Goal: Answer question/provide support

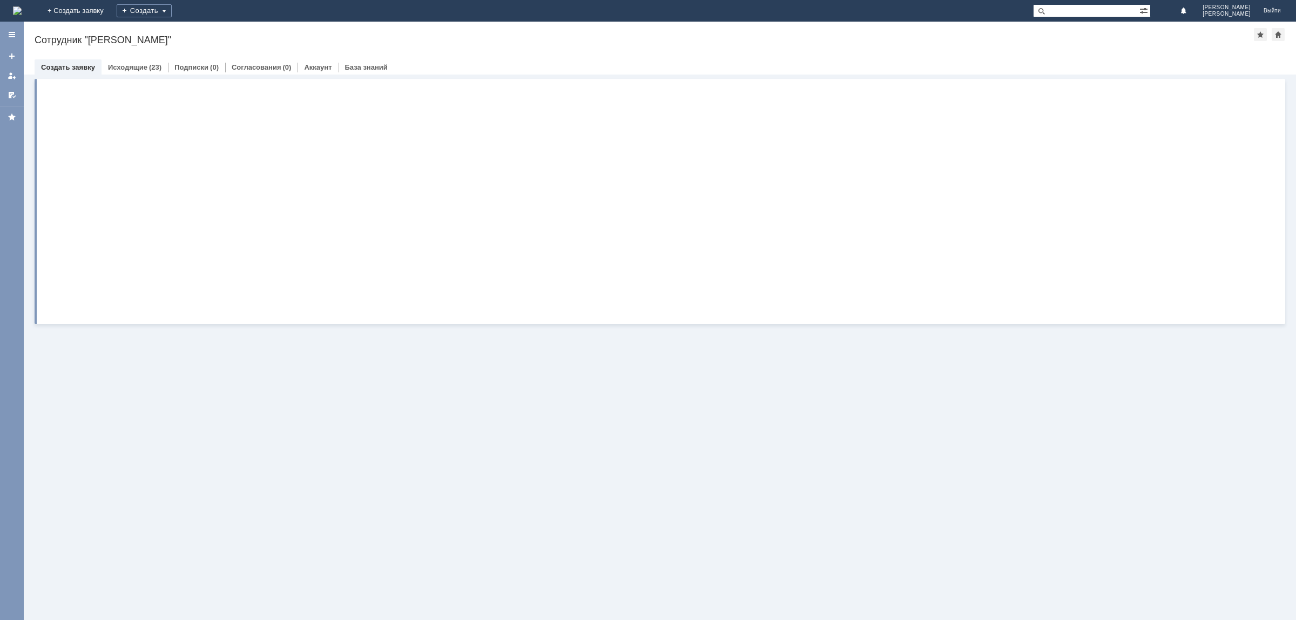
click at [138, 69] on link "Исходящие" at bounding box center [127, 67] width 39 height 8
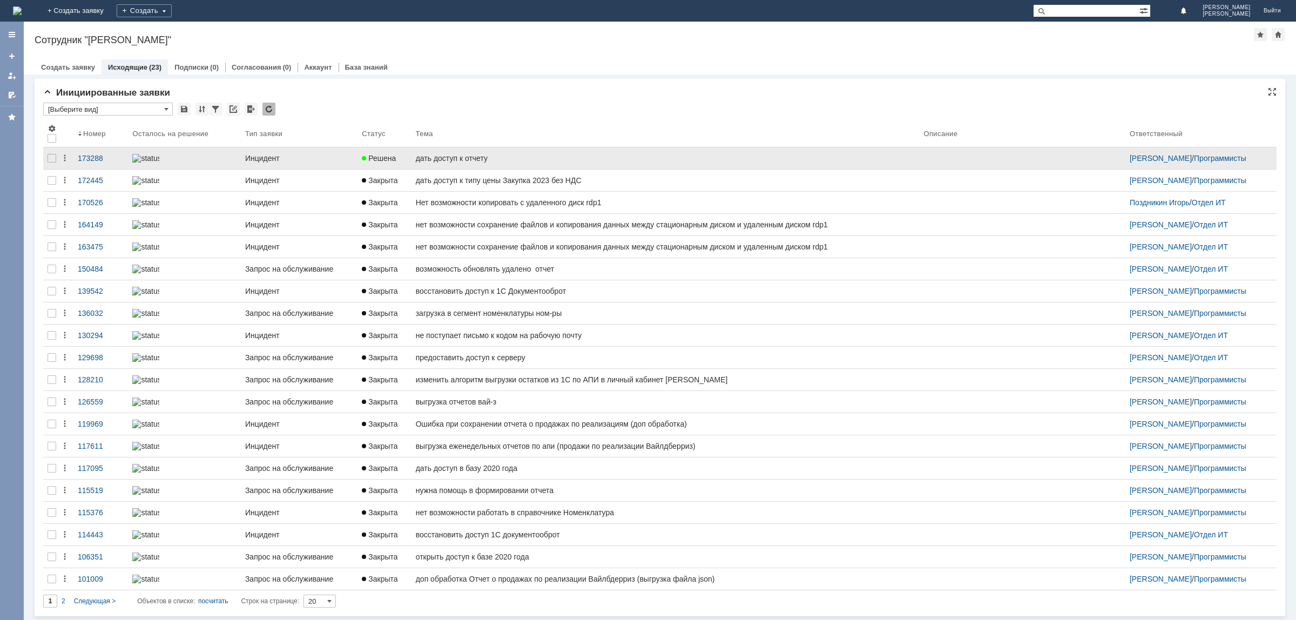
click at [459, 161] on div "дать доступ к отчету" at bounding box center [666, 158] width 500 height 9
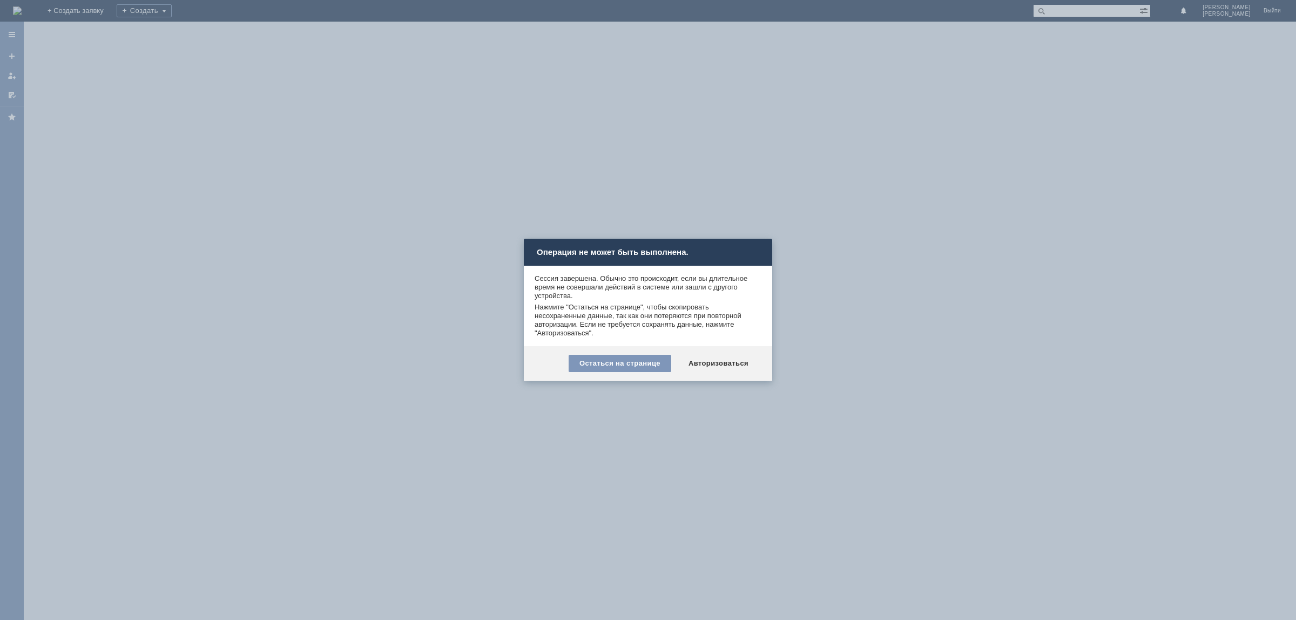
drag, startPoint x: 897, startPoint y: 238, endPoint x: 689, endPoint y: 172, distance: 218.1
click at [897, 237] on div at bounding box center [648, 310] width 1296 height 620
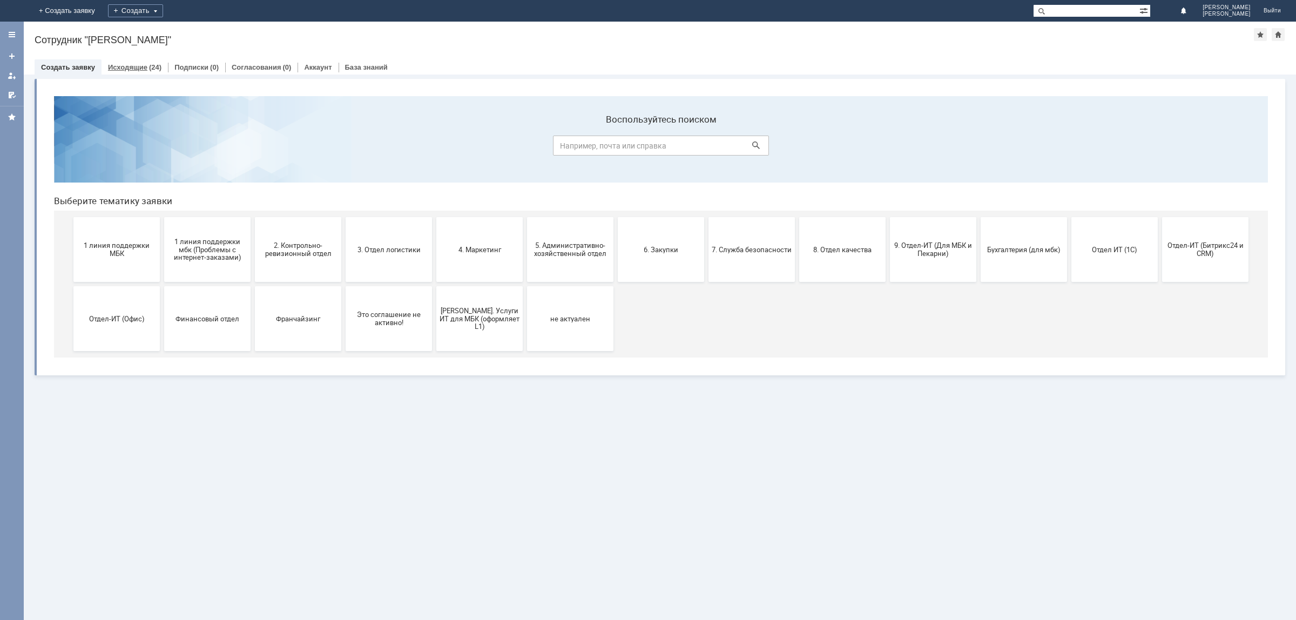
click at [135, 59] on div "Исходящие (24)" at bounding box center [135, 67] width 66 height 16
